Goal: Task Accomplishment & Management: Manage account settings

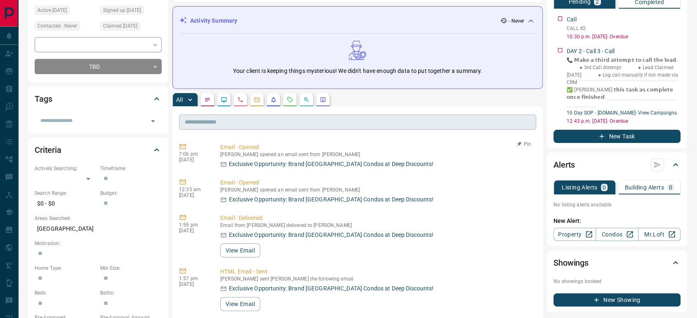
scroll to position [92, 0]
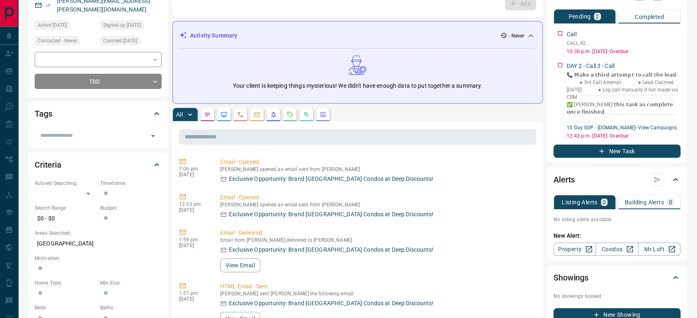
click at [239, 113] on icon "Calls" at bounding box center [240, 114] width 7 height 7
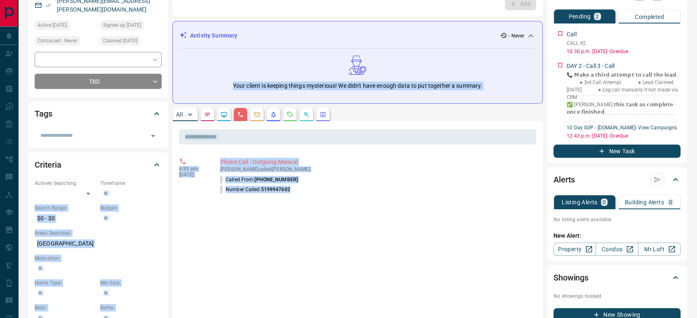
copy div "​ Search Range: $0 - $0 Budget: ​ Areas Searched: Toronto Motivation: ​ Home Ty…"
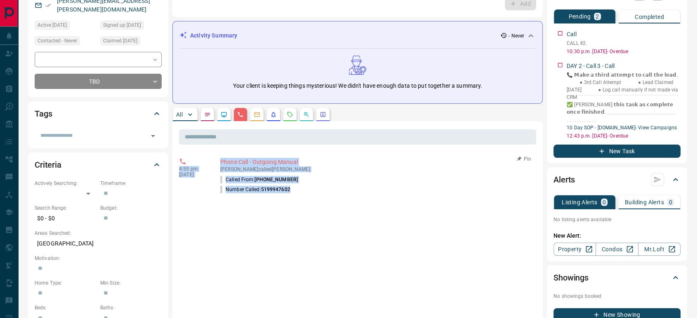
copy div "4:55 pm Mar 8 2024 Phone Call - Outgoing Manual Todd A Armstrong called Catheri…"
drag, startPoint x: 292, startPoint y: 186, endPoint x: 179, endPoint y: 169, distance: 114.8
click at [179, 169] on div "4:55 pm Mar 8 2024 Phone Call - Outgoing Manual Todd A Armstrong called Catheri…" at bounding box center [357, 176] width 357 height 42
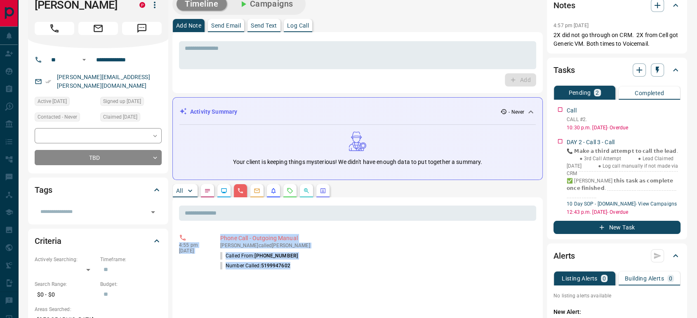
scroll to position [0, 0]
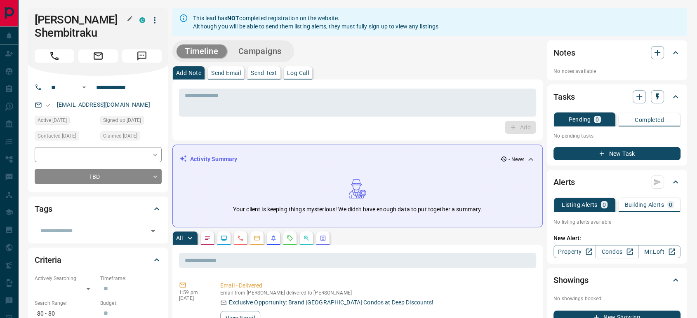
click at [132, 21] on icon "button" at bounding box center [130, 18] width 7 height 7
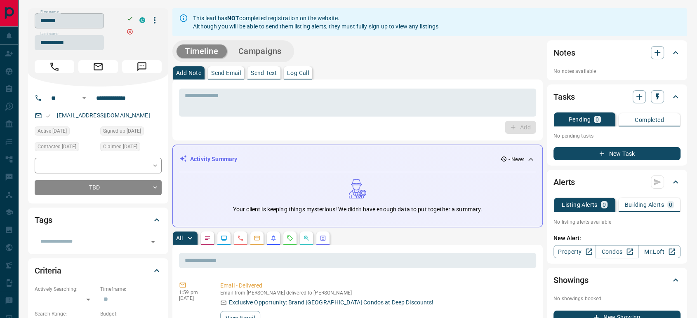
click at [94, 22] on input "*******" at bounding box center [69, 20] width 69 height 15
click at [86, 45] on input "**********" at bounding box center [69, 42] width 69 height 15
click at [109, 101] on input "**********" at bounding box center [125, 98] width 64 height 13
copy link "kristaq_shembitraku@yahoo.com"
drag, startPoint x: 149, startPoint y: 114, endPoint x: 57, endPoint y: 118, distance: 92.0
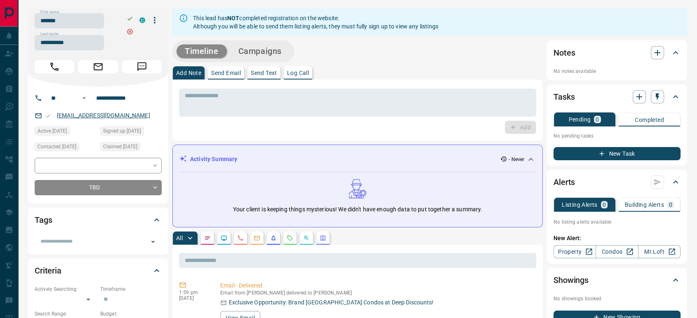
click at [57, 118] on div "kristaq_shembitraku@yahoo.com" at bounding box center [98, 116] width 127 height 14
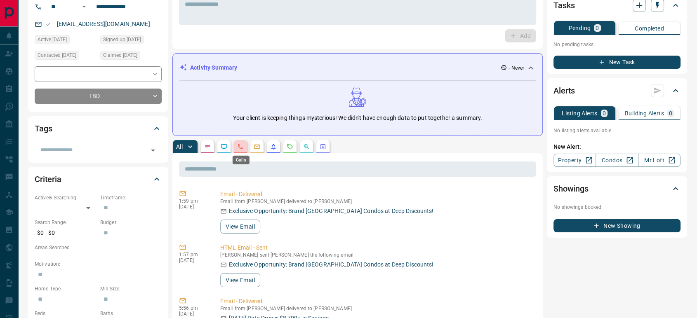
click at [243, 145] on icon "Calls" at bounding box center [240, 147] width 7 height 7
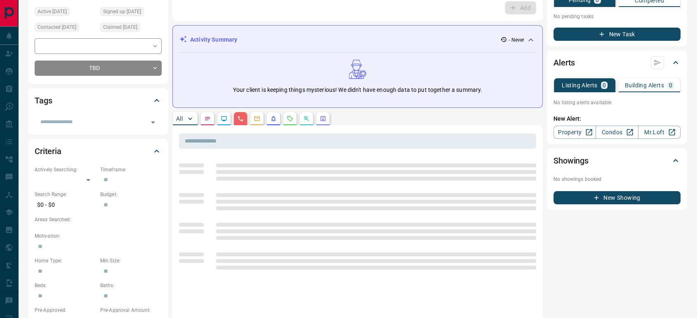
scroll to position [92, 0]
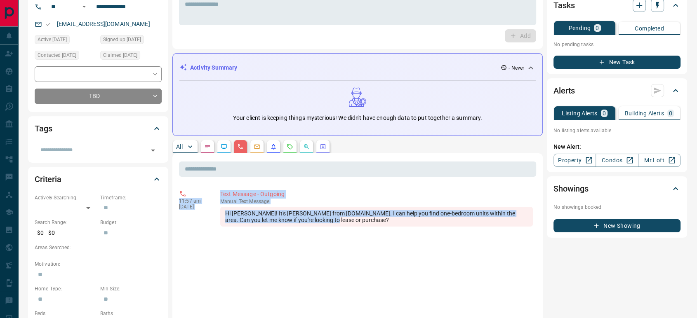
copy div "11:57 am Mar 28 2024 Text Message - Outgoing manual Text Message Hi Kristaq! It…"
drag, startPoint x: 321, startPoint y: 217, endPoint x: 170, endPoint y: 192, distance: 153.0
click at [170, 192] on div "**********" at bounding box center [357, 304] width 659 height 774
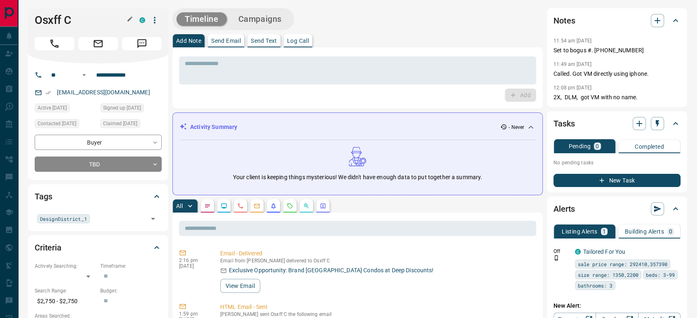
click at [130, 17] on icon "button" at bounding box center [130, 19] width 7 height 7
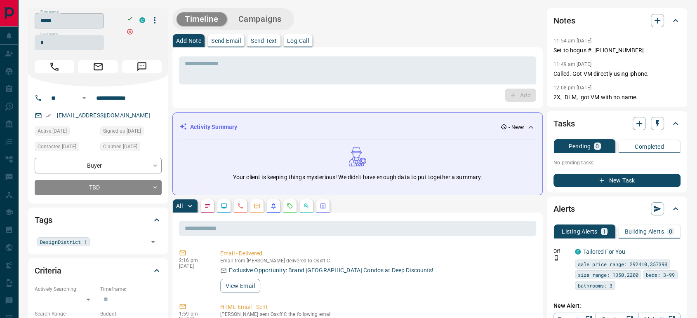
click at [87, 17] on input "*****" at bounding box center [69, 20] width 69 height 15
click at [118, 92] on input "**********" at bounding box center [125, 98] width 64 height 13
copy link "osxffh6@gmail.com"
drag, startPoint x: 113, startPoint y: 114, endPoint x: 231, endPoint y: 152, distance: 124.2
click at [47, 115] on div "osxffh6@gmail.com" at bounding box center [98, 116] width 127 height 14
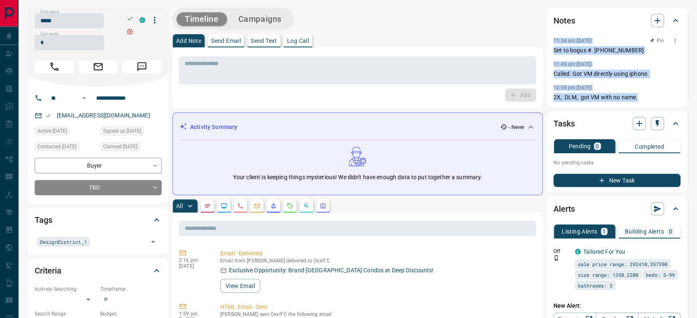
copy div "11:54 am Oct 18 2022 Pin Set to bogus #. 647 671-9514 11:49 am Oct 18 2022 Call…"
drag, startPoint x: 593, startPoint y: 77, endPoint x: 553, endPoint y: 41, distance: 53.5
click at [553, 41] on div "11:54 am Oct 18 2022 Pin Set to bogus #. 647 671-9514 11:49 am Oct 18 2022 Call…" at bounding box center [616, 68] width 127 height 66
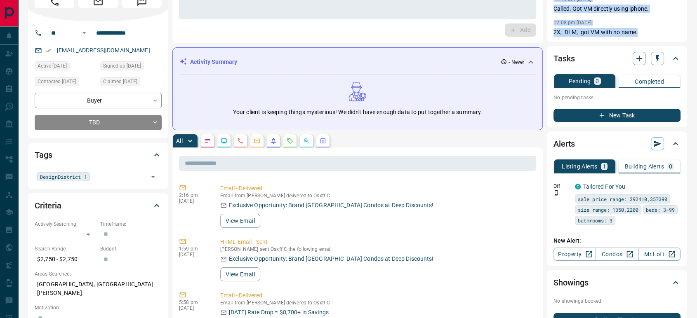
scroll to position [92, 0]
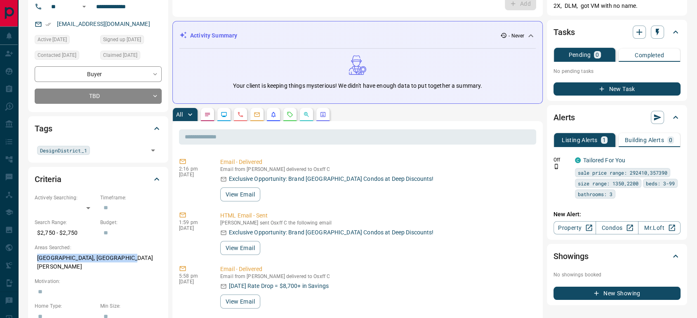
copy p "Mississauga, Central Erin Mills"
drag, startPoint x: 120, startPoint y: 257, endPoint x: 282, endPoint y: 253, distance: 163.0
click at [231, 108] on div "All" at bounding box center [357, 114] width 370 height 13
click at [244, 113] on icon "Calls" at bounding box center [240, 114] width 7 height 7
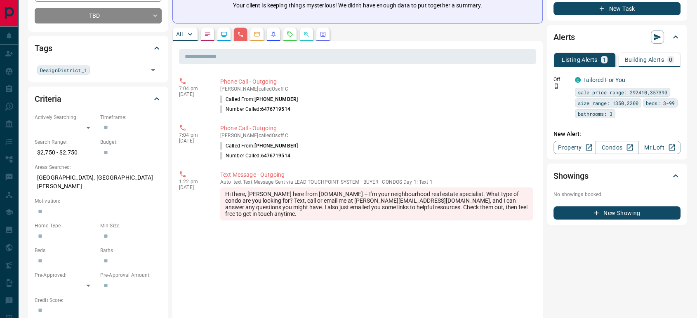
scroll to position [183, 0]
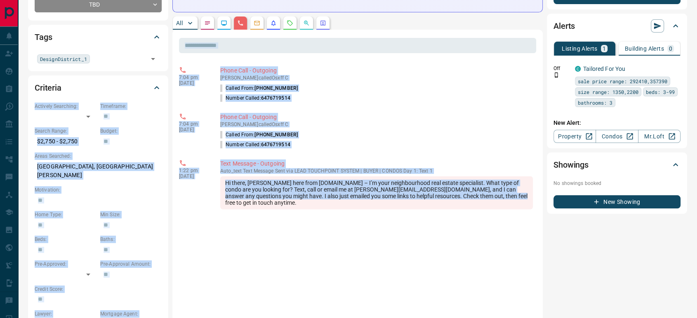
copy div "Actively Searching: ​ ​ Timeframe: ​ Search Range: $2,750 - $2,750 Budget: ​ Ar…"
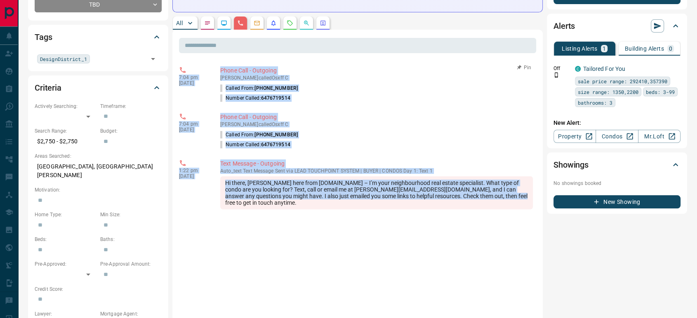
copy div "7:04 pm Mar 14 2024 Phone Call - Outgoing Todd A Armstrong called Osxff C Calle…"
drag, startPoint x: 492, startPoint y: 197, endPoint x: 179, endPoint y: 75, distance: 336.2
click at [179, 75] on div "7:04 pm Mar 14 2024 Phone Call - Outgoing Todd A Armstrong called Osxff C Calle…" at bounding box center [357, 311] width 357 height 495
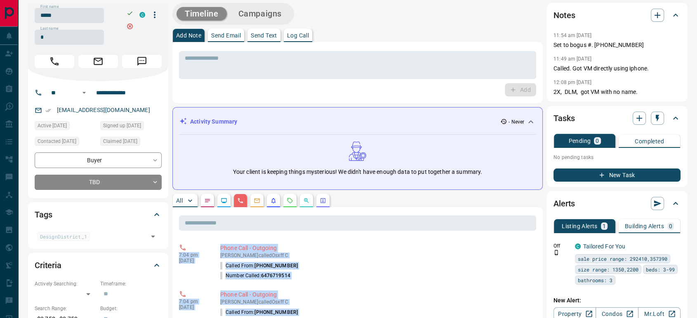
scroll to position [0, 0]
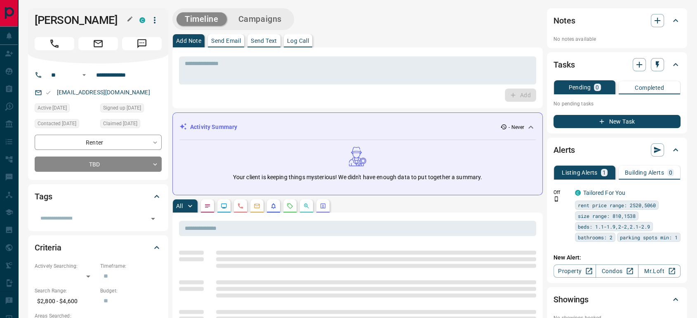
click at [132, 19] on icon "button" at bounding box center [130, 19] width 7 height 7
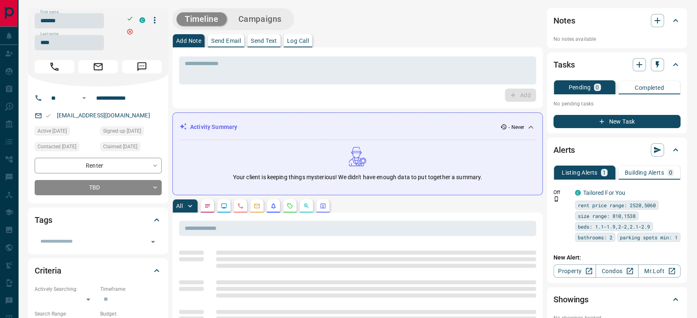
click at [95, 19] on input "*******" at bounding box center [69, 20] width 69 height 15
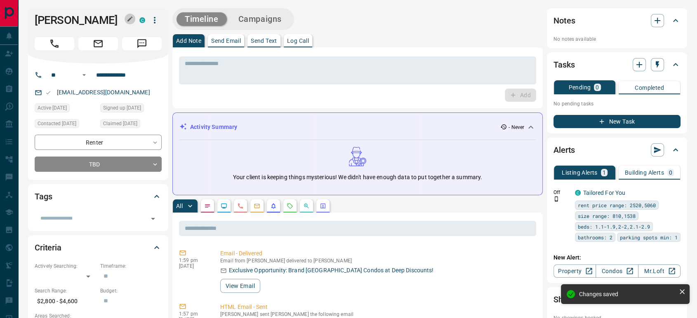
click at [128, 19] on icon "button" at bounding box center [130, 19] width 7 height 7
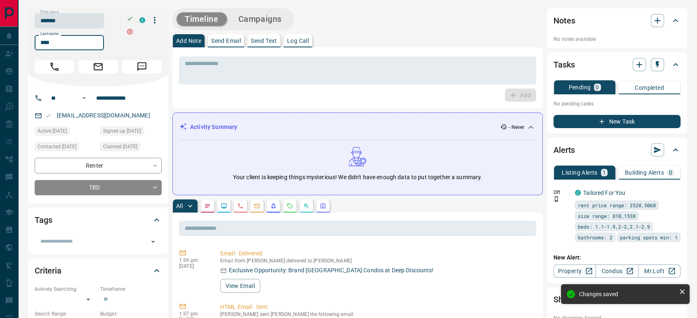
click at [85, 43] on input "****" at bounding box center [69, 42] width 69 height 15
click at [123, 95] on input "**********" at bounding box center [125, 98] width 64 height 13
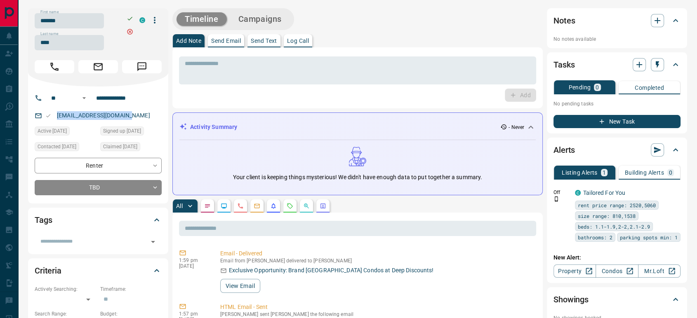
copy link "madellewood@hotmail.com"
drag, startPoint x: 126, startPoint y: 116, endPoint x: 55, endPoint y: 117, distance: 70.9
click at [55, 117] on div "madellewood@hotmail.com" at bounding box center [98, 116] width 127 height 14
click at [241, 212] on button "button" at bounding box center [240, 206] width 13 height 13
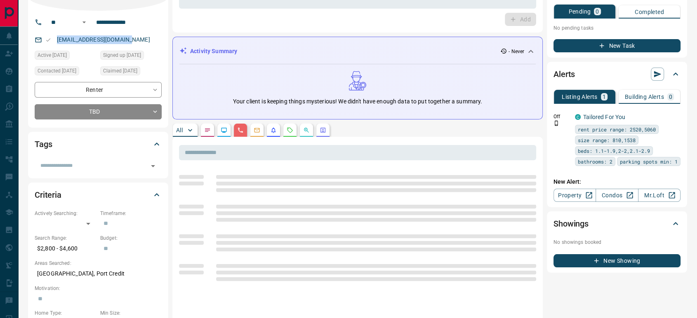
scroll to position [92, 0]
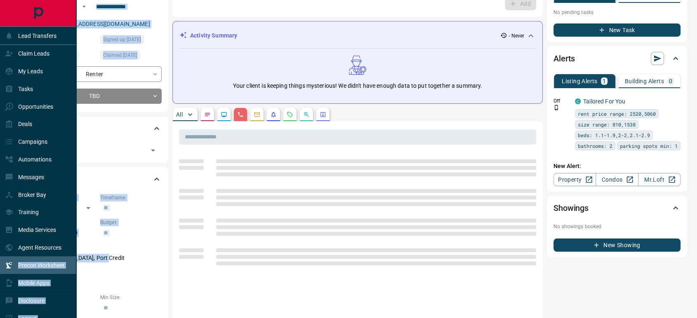
copy div "Precon Worksheet Mobile Apps Disclosure Logout First name First name Last name …"
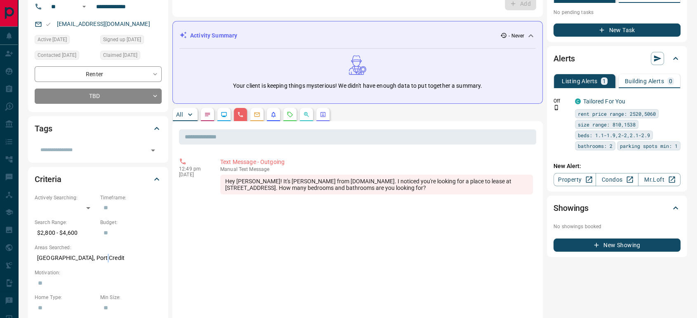
drag, startPoint x: 106, startPoint y: 262, endPoint x: 100, endPoint y: 262, distance: 5.8
click at [100, 262] on p "Mississauga, Port Credit" at bounding box center [98, 259] width 127 height 14
click at [104, 260] on p "Mississauga, Port Credit" at bounding box center [98, 259] width 127 height 14
drag, startPoint x: 65, startPoint y: 259, endPoint x: 33, endPoint y: 259, distance: 31.3
click at [33, 259] on div "Criteria Actively Searching: ​ ​ Timeframe: ​ Search Range: $2,800 - $4,600 Bud…" at bounding box center [98, 293] width 140 height 252
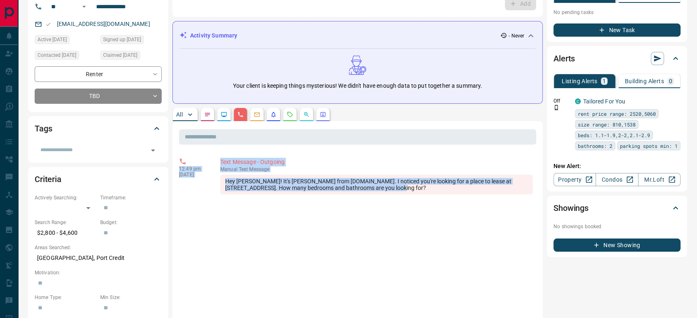
drag, startPoint x: 350, startPoint y: 185, endPoint x: 176, endPoint y: 164, distance: 175.2
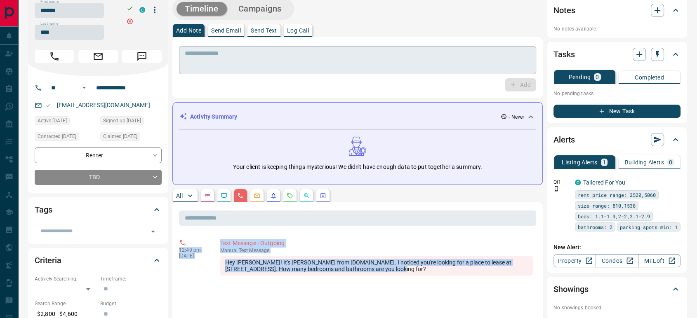
scroll to position [0, 0]
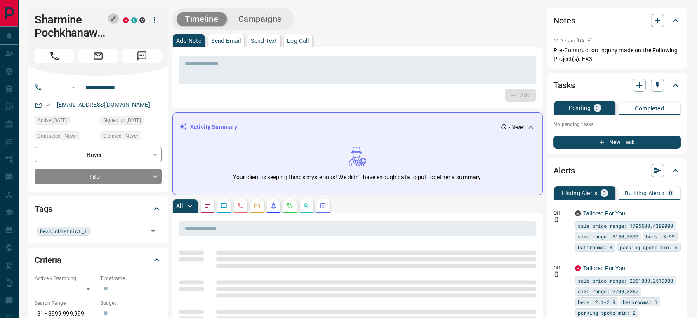
click at [117, 17] on button "button" at bounding box center [113, 18] width 11 height 11
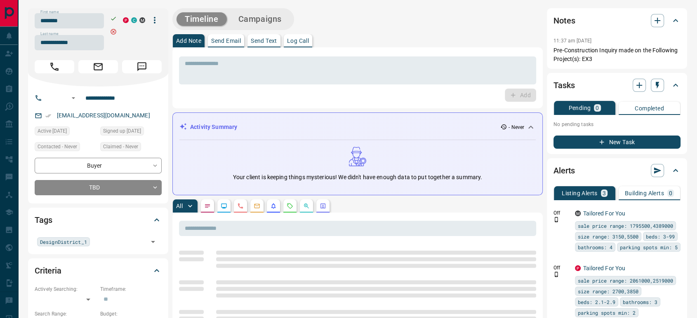
click at [95, 20] on input "********" at bounding box center [69, 20] width 69 height 15
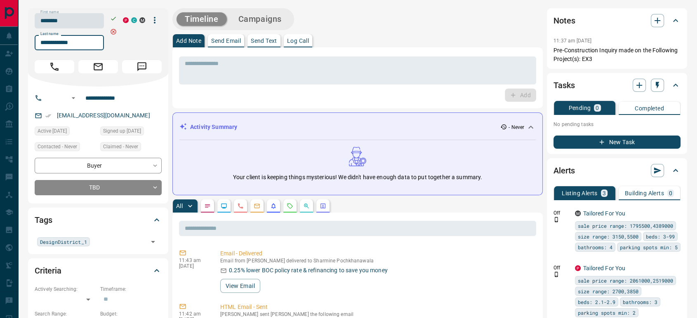
click at [87, 45] on input "**********" at bounding box center [69, 42] width 69 height 15
click at [116, 101] on input "**********" at bounding box center [114, 98] width 64 height 13
copy link "sharmine.p@gmail.com"
drag, startPoint x: 82, startPoint y: 117, endPoint x: 56, endPoint y: 118, distance: 26.8
click at [56, 118] on div "sharmine.p@gmail.com" at bounding box center [98, 116] width 127 height 14
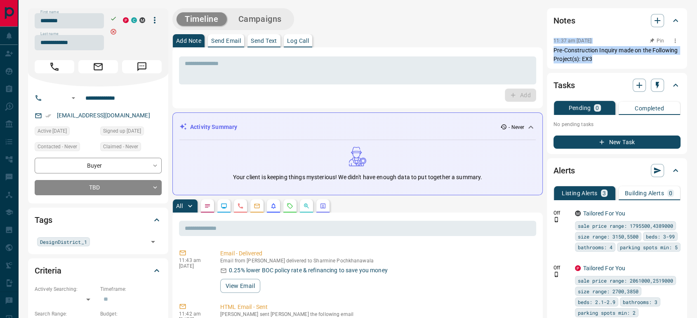
copy div "11:37 am Sep 14 2022 Pin Pre-Construction Inquiry made on the Following Project…"
drag, startPoint x: 597, startPoint y: 58, endPoint x: 550, endPoint y: 40, distance: 50.6
click at [550, 40] on div "Notes 11:37 am Sep 14 2022 Pre-Construction Inquiry made on the Following Proje…" at bounding box center [617, 38] width 140 height 61
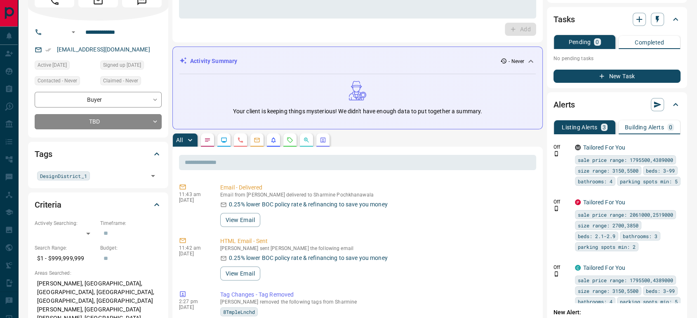
scroll to position [92, 0]
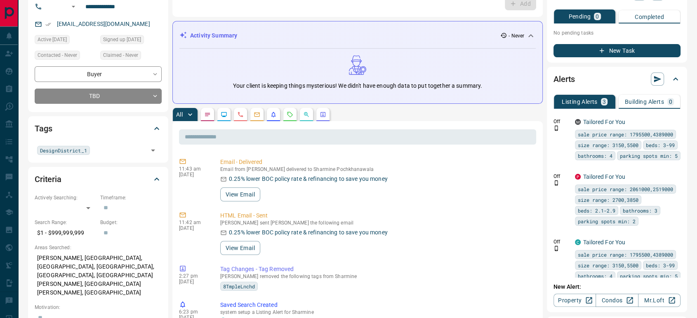
click at [242, 114] on icon "Calls" at bounding box center [240, 114] width 7 height 7
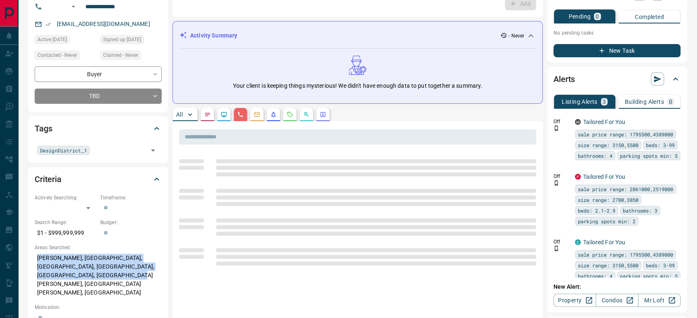
copy p "Markham, Whitchurch-Stouffville, Innisfil, Downtown, Unionville, St. Lawrence, …"
drag, startPoint x: 103, startPoint y: 278, endPoint x: 28, endPoint y: 262, distance: 76.0
click at [28, 262] on div "Criteria Actively Searching: ​ ​ Timeframe: ​ Search Range: $1 - $999,999,999 B…" at bounding box center [98, 310] width 140 height 287
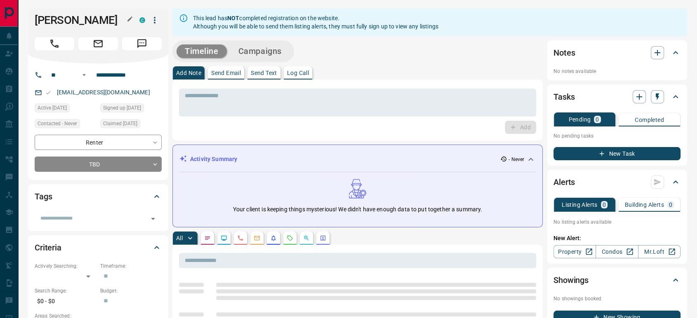
click at [133, 15] on button "button" at bounding box center [130, 19] width 11 height 11
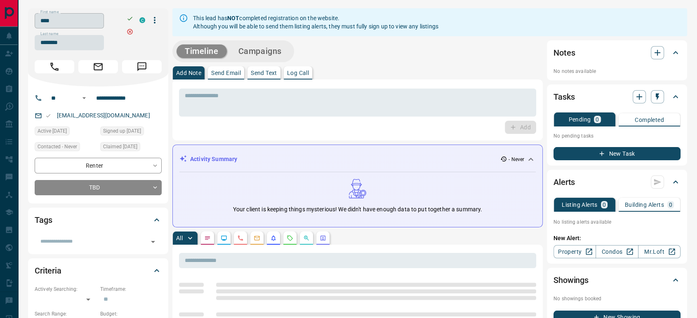
click at [94, 22] on input "****" at bounding box center [69, 20] width 69 height 15
click at [71, 48] on input "********" at bounding box center [69, 42] width 69 height 15
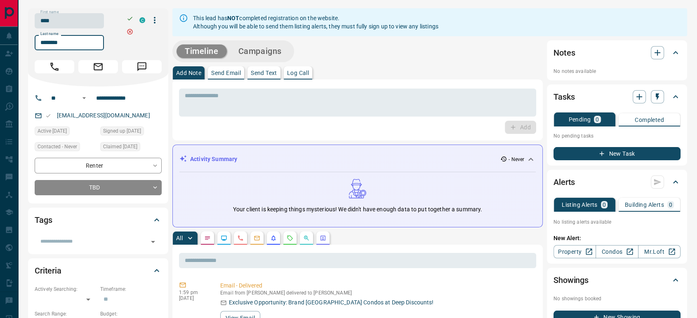
click at [242, 239] on icon "Calls" at bounding box center [240, 238] width 7 height 7
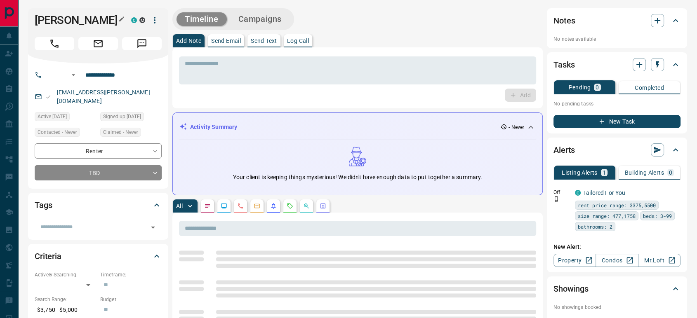
click at [122, 19] on icon "button" at bounding box center [121, 18] width 5 height 5
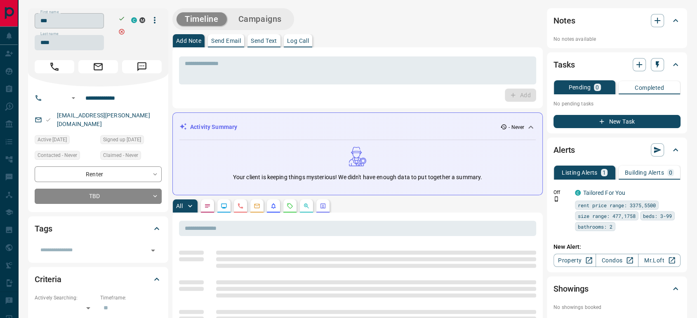
click at [98, 20] on input "***" at bounding box center [69, 20] width 69 height 15
click at [78, 38] on input "****" at bounding box center [69, 42] width 69 height 15
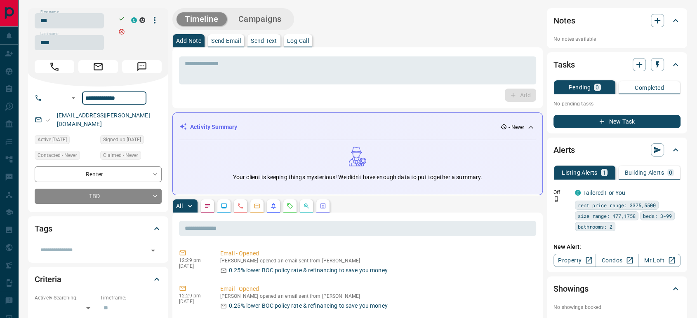
click at [112, 98] on input "**********" at bounding box center [114, 98] width 64 height 13
copy link "[EMAIL_ADDRESS][PERSON_NAME][DOMAIN_NAME]"
drag, startPoint x: 82, startPoint y: 116, endPoint x: 57, endPoint y: 119, distance: 24.9
click at [57, 119] on div "[EMAIL_ADDRESS][PERSON_NAME][DOMAIN_NAME]" at bounding box center [98, 120] width 127 height 22
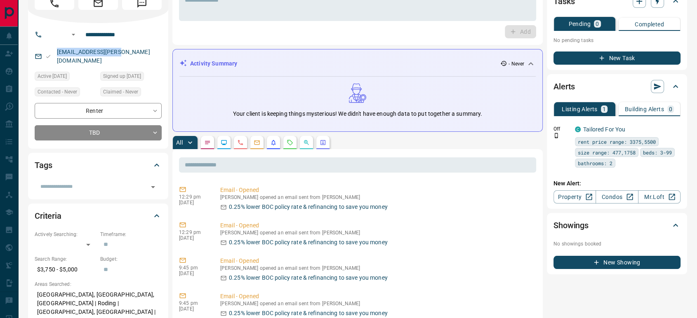
scroll to position [92, 0]
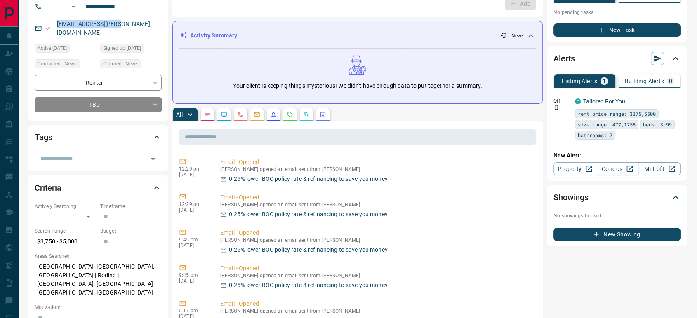
click at [246, 116] on button "button" at bounding box center [240, 114] width 13 height 13
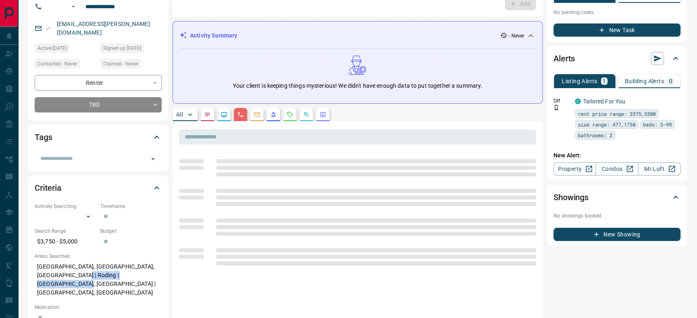
drag, startPoint x: 146, startPoint y: 268, endPoint x: 62, endPoint y: 269, distance: 84.5
click at [61, 263] on p "[GEOGRAPHIC_DATA], [GEOGRAPHIC_DATA], [GEOGRAPHIC_DATA] | Roding | [GEOGRAPHIC_…" at bounding box center [98, 280] width 127 height 40
click at [62, 273] on p "[GEOGRAPHIC_DATA], [GEOGRAPHIC_DATA], [GEOGRAPHIC_DATA] | Roding | [GEOGRAPHIC_…" at bounding box center [98, 280] width 127 height 40
copy p "[GEOGRAPHIC_DATA], [GEOGRAPHIC_DATA], [GEOGRAPHIC_DATA] | Roding | [GEOGRAPHIC_…"
drag, startPoint x: 63, startPoint y: 278, endPoint x: 24, endPoint y: 259, distance: 43.0
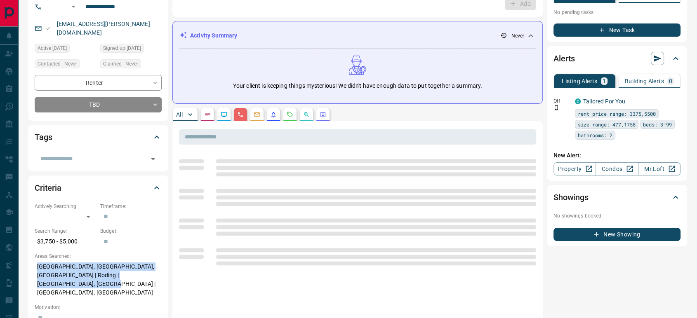
click at [24, 259] on div "**********" at bounding box center [357, 287] width 679 height 758
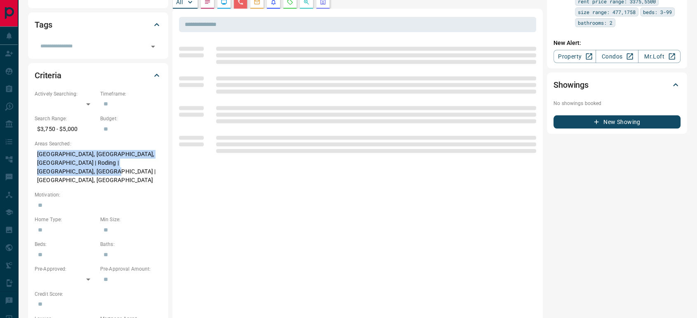
scroll to position [73, 0]
